Goal: Task Accomplishment & Management: Manage account settings

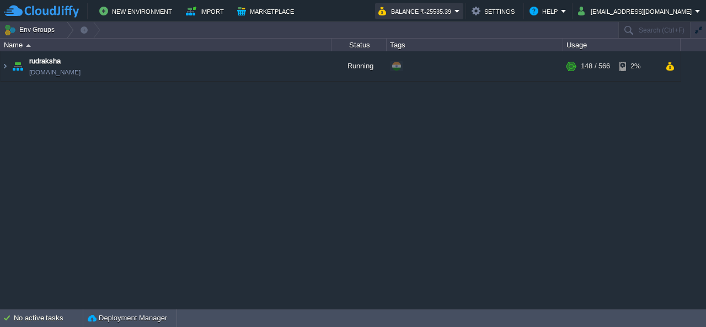
click at [431, 12] on button "Balance ₹-25535.39" at bounding box center [416, 10] width 76 height 13
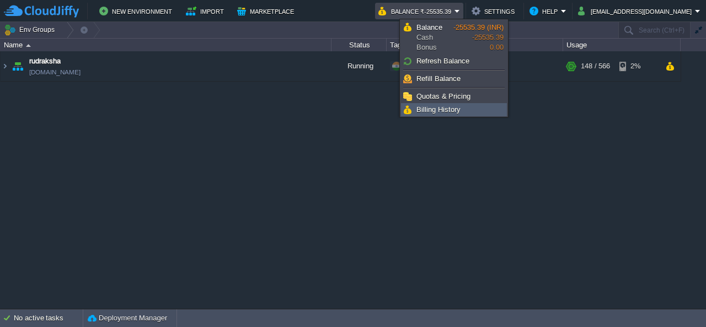
click at [450, 105] on span "Billing History" at bounding box center [438, 109] width 44 height 8
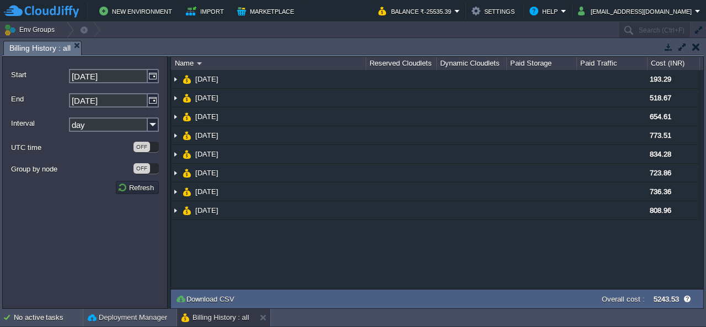
click at [35, 14] on img at bounding box center [41, 11] width 75 height 14
click at [694, 48] on button "button" at bounding box center [696, 47] width 8 height 10
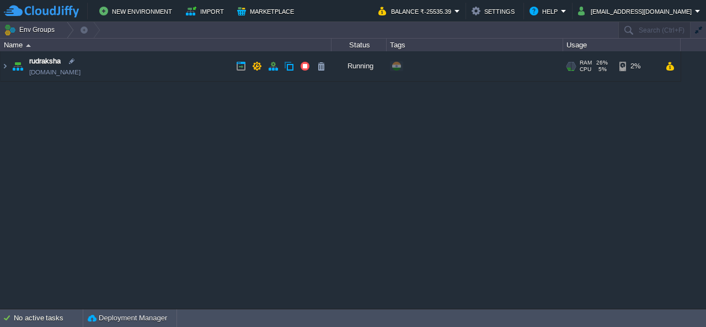
click at [10, 72] on img at bounding box center [17, 66] width 15 height 30
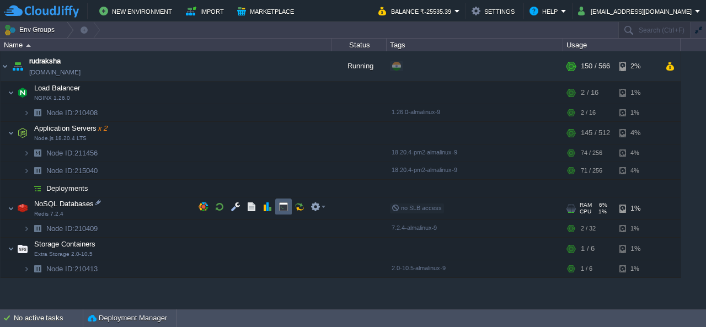
click at [285, 212] on td at bounding box center [283, 207] width 17 height 17
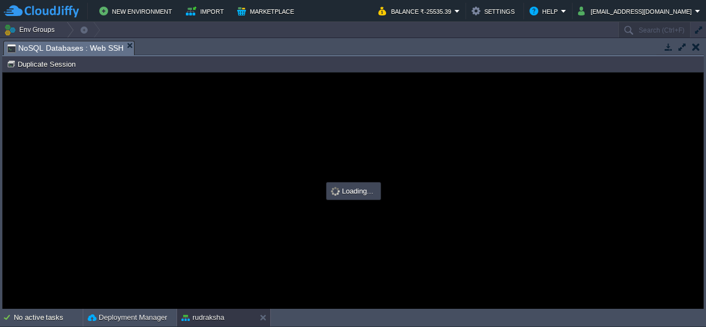
type input "#000000"
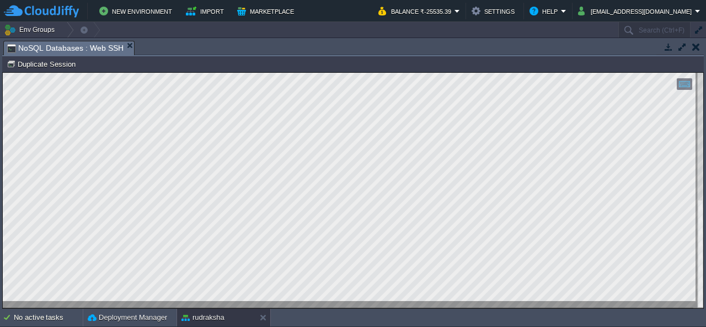
click at [695, 52] on td at bounding box center [696, 46] width 14 height 13
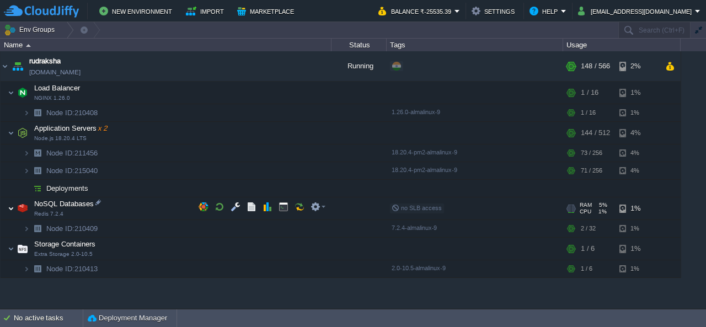
click at [9, 209] on img at bounding box center [11, 208] width 7 height 22
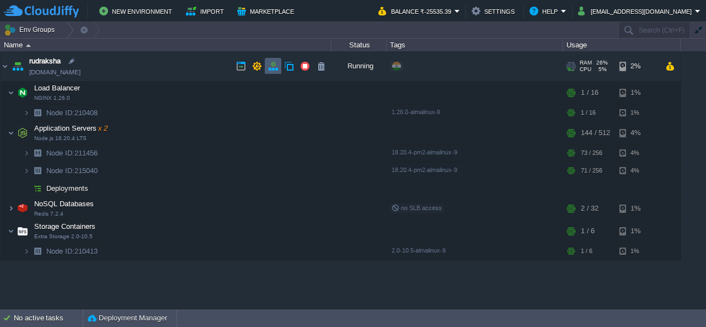
click at [274, 71] on button "button" at bounding box center [273, 66] width 10 height 10
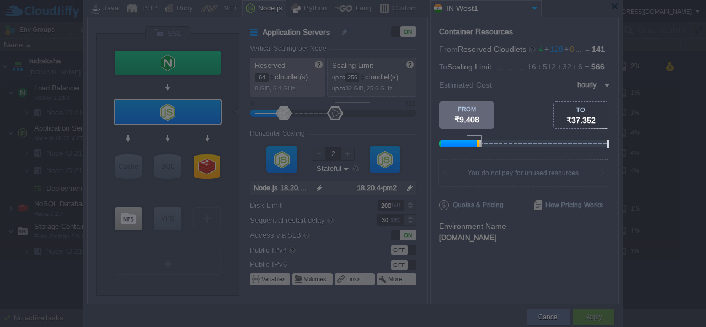
click at [594, 85] on div at bounding box center [572, 50] width 267 height 101
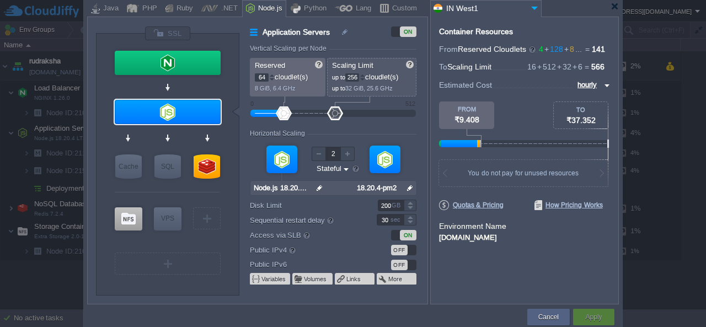
click at [603, 83] on img at bounding box center [605, 85] width 9 height 13
click at [592, 109] on div "daily" at bounding box center [590, 111] width 37 height 13
type input "daily"
click at [615, 9] on div at bounding box center [614, 6] width 8 height 8
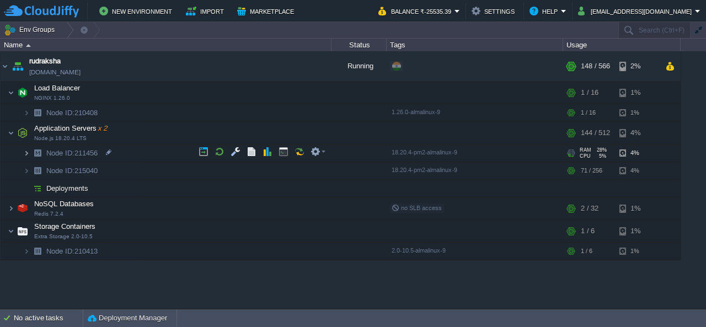
click at [26, 154] on img at bounding box center [26, 152] width 7 height 17
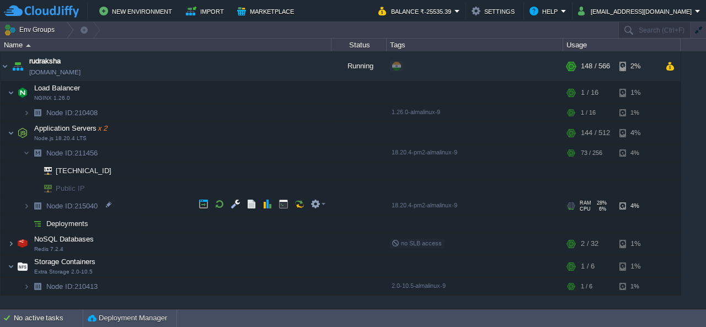
click at [30, 203] on img at bounding box center [37, 205] width 15 height 17
